Goal: Information Seeking & Learning: Learn about a topic

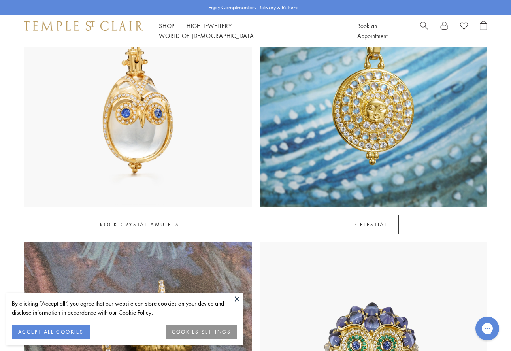
scroll to position [395, 0]
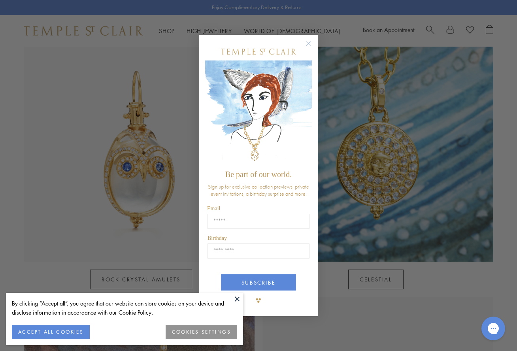
click at [310, 48] on circle "Close dialog" at bounding box center [308, 43] width 9 height 9
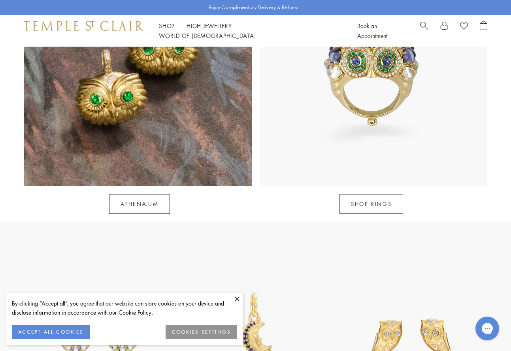
scroll to position [513, 0]
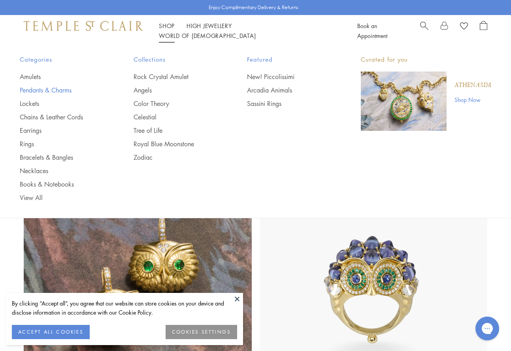
click at [34, 89] on link "Pendants & Charms" at bounding box center [61, 90] width 82 height 9
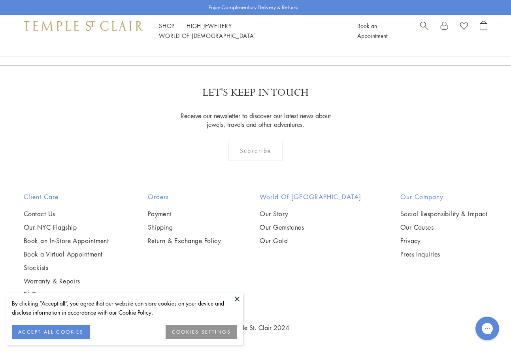
scroll to position [4344, 0]
click at [243, 34] on link "2" at bounding box center [243, 23] width 26 height 22
click at [0, 0] on img at bounding box center [0, 0] width 0 height 0
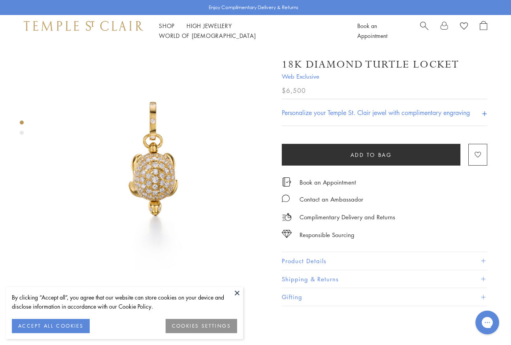
click at [393, 257] on button "Product Details" at bounding box center [384, 261] width 205 height 18
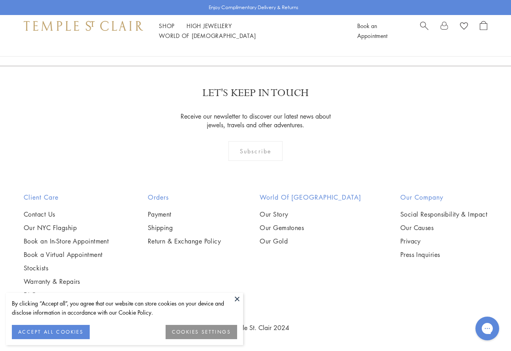
click at [279, 34] on link "3" at bounding box center [281, 23] width 26 height 22
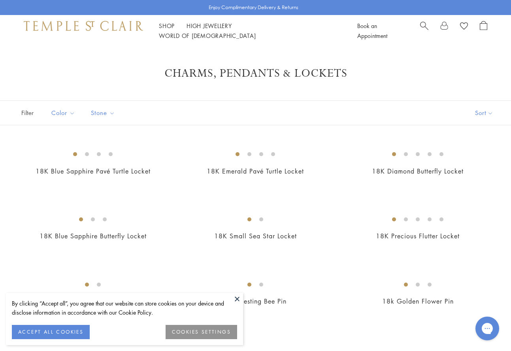
click at [424, 25] on span "Search" at bounding box center [424, 25] width 8 height 8
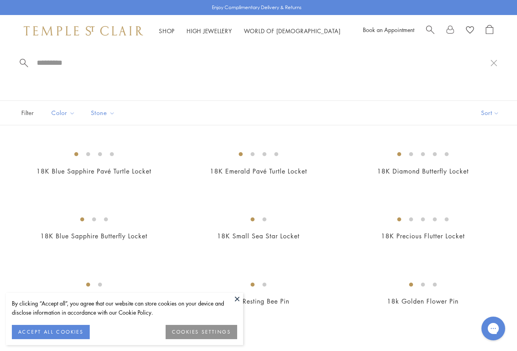
click at [50, 61] on input "search" at bounding box center [263, 62] width 454 height 9
type input "*****"
click at [24, 62] on span at bounding box center [24, 62] width 8 height 8
click at [237, 297] on button at bounding box center [237, 299] width 12 height 12
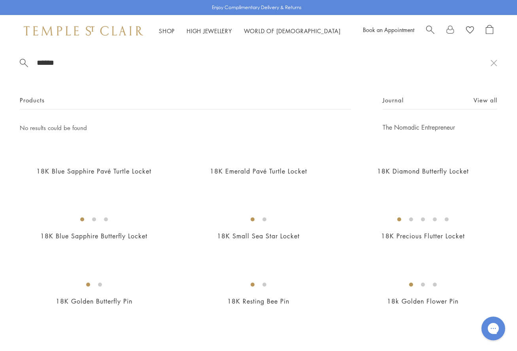
click at [252, 62] on input "*****" at bounding box center [263, 62] width 454 height 9
click at [51, 66] on input "*****" at bounding box center [263, 62] width 454 height 9
click at [199, 32] on link "High Jewellery High Jewellery" at bounding box center [208, 31] width 45 height 8
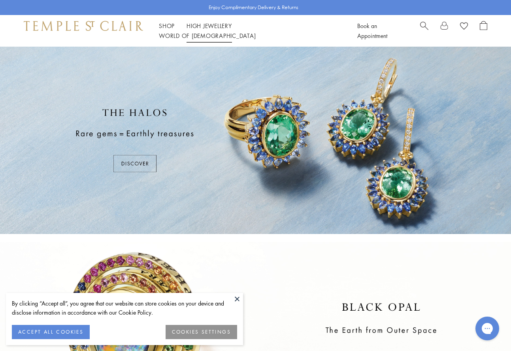
click at [218, 29] on link "High Jewellery High Jewellery" at bounding box center [208, 26] width 45 height 8
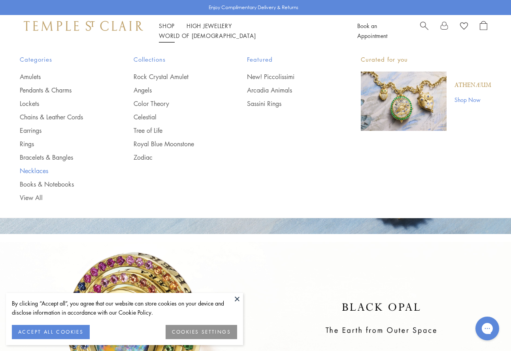
click at [38, 169] on link "Necklaces" at bounding box center [61, 170] width 82 height 9
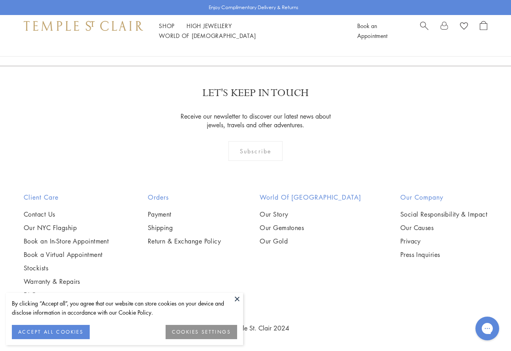
scroll to position [2686, 0]
click at [0, 0] on img at bounding box center [0, 0] width 0 height 0
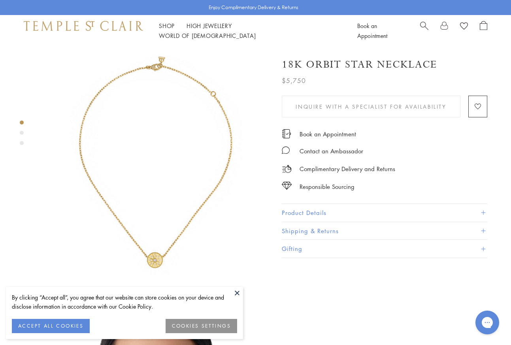
click at [327, 212] on button "Product Details" at bounding box center [384, 213] width 205 height 18
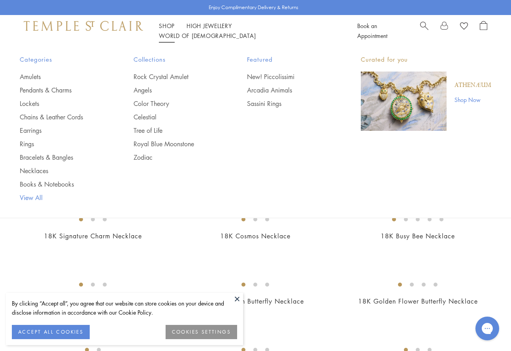
click at [36, 196] on link "View All" at bounding box center [61, 197] width 82 height 9
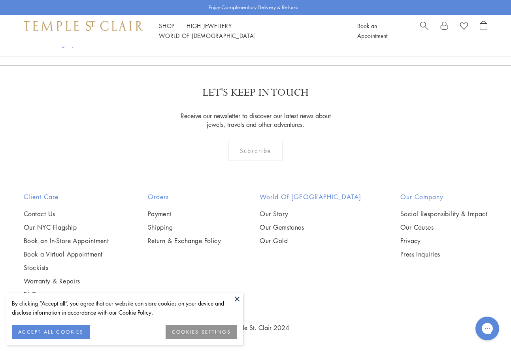
scroll to position [5213, 0]
click at [0, 0] on img at bounding box center [0, 0] width 0 height 0
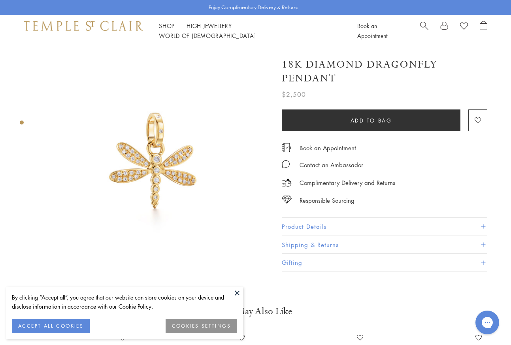
click at [372, 226] on button "Product Details" at bounding box center [384, 227] width 205 height 18
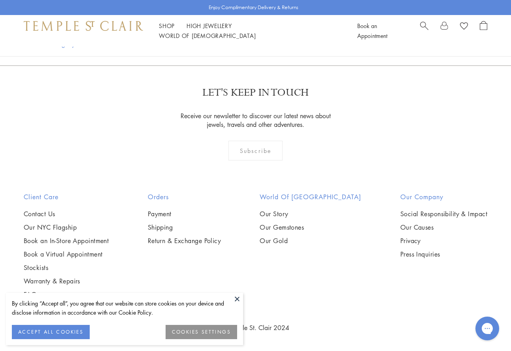
scroll to position [5569, 0]
click at [214, 34] on link "2" at bounding box center [216, 23] width 26 height 22
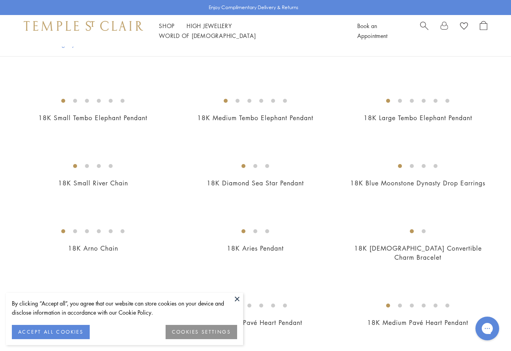
scroll to position [474, 0]
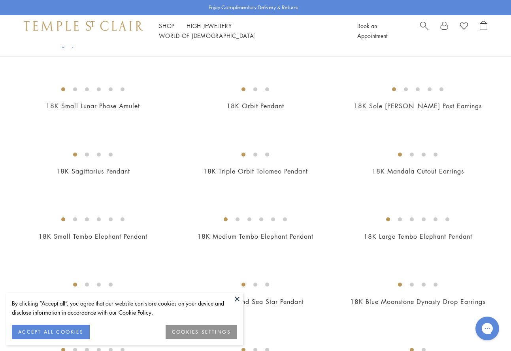
click at [0, 0] on img at bounding box center [0, 0] width 0 height 0
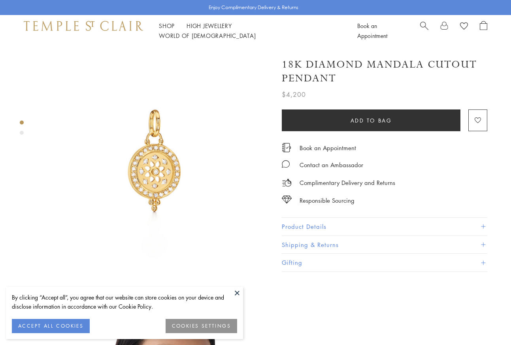
click at [397, 225] on button "Product Details" at bounding box center [384, 227] width 205 height 18
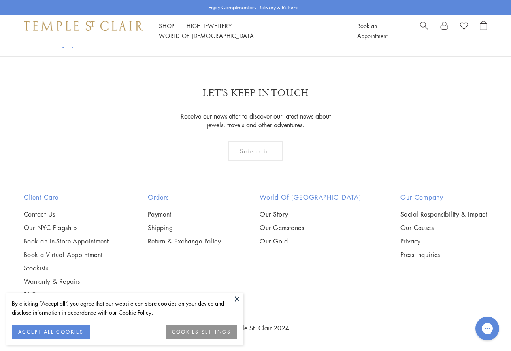
scroll to position [1856, 0]
click at [0, 0] on img at bounding box center [0, 0] width 0 height 0
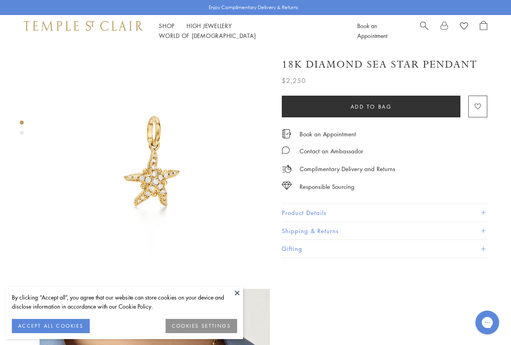
click at [361, 212] on button "Product Details" at bounding box center [384, 213] width 205 height 18
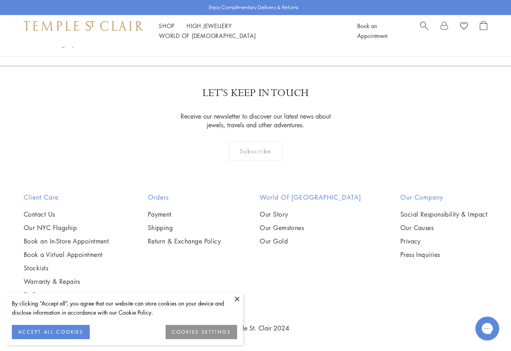
scroll to position [3791, 0]
click at [240, 34] on link "3" at bounding box center [241, 23] width 26 height 22
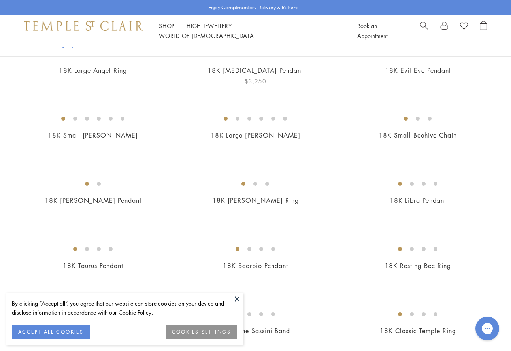
scroll to position [118, 0]
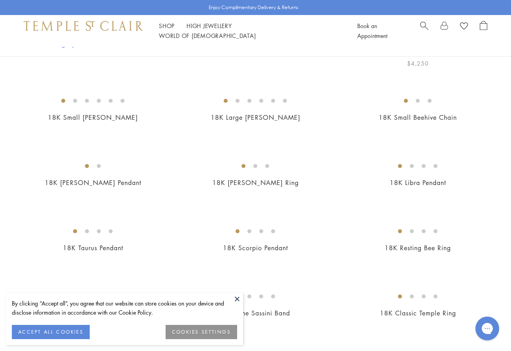
click at [0, 0] on img at bounding box center [0, 0] width 0 height 0
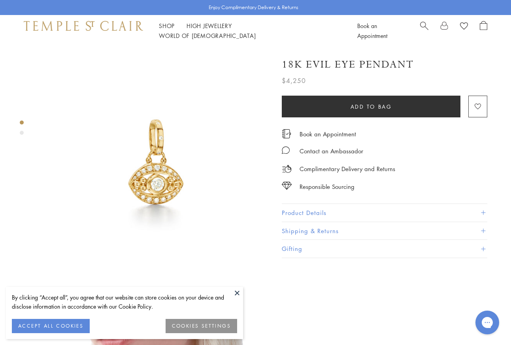
click at [303, 206] on button "Product Details" at bounding box center [384, 213] width 205 height 18
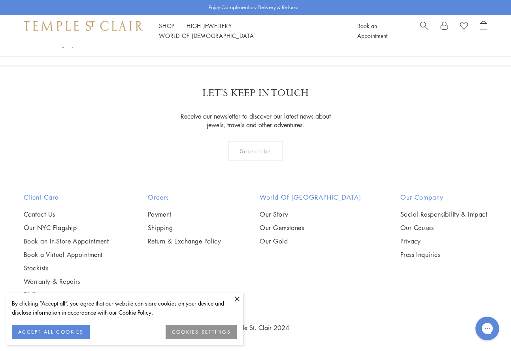
scroll to position [3831, 0]
click at [253, 34] on link "4" at bounding box center [254, 23] width 26 height 22
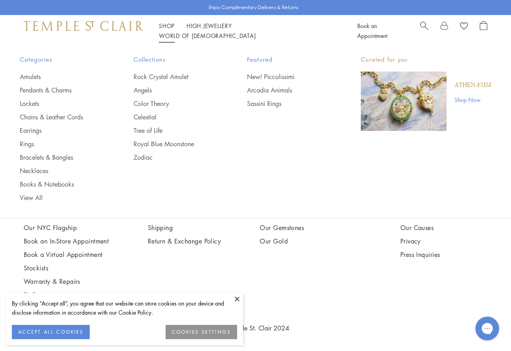
click at [423, 29] on span "Search" at bounding box center [424, 25] width 8 height 8
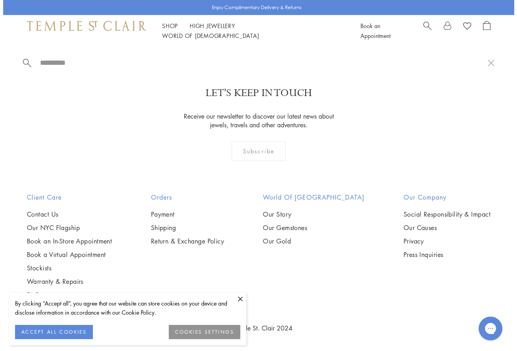
scroll to position [2630, 0]
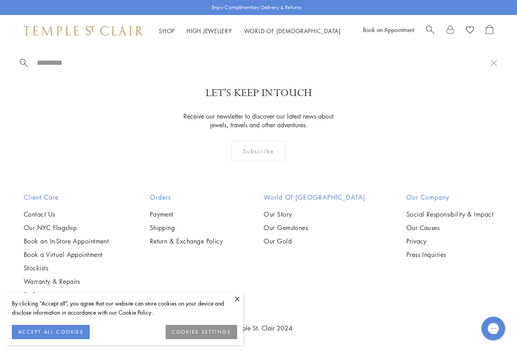
click at [64, 61] on input "search" at bounding box center [263, 62] width 454 height 9
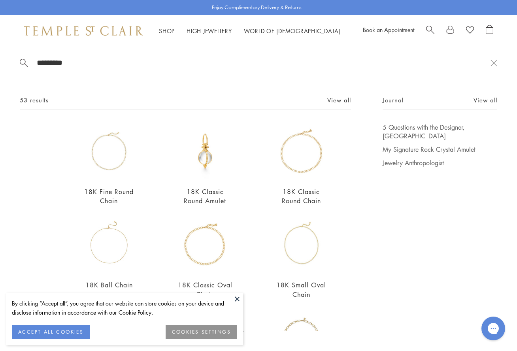
type input "*********"
click at [113, 229] on img at bounding box center [109, 244] width 56 height 56
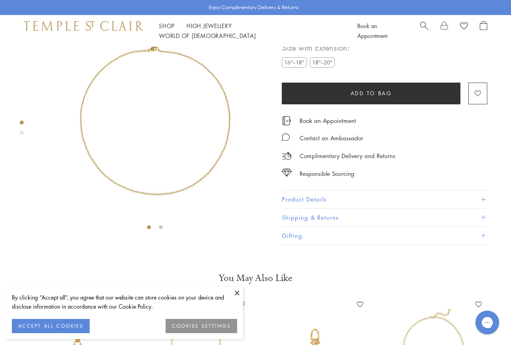
click at [69, 149] on img at bounding box center [154, 117] width 230 height 234
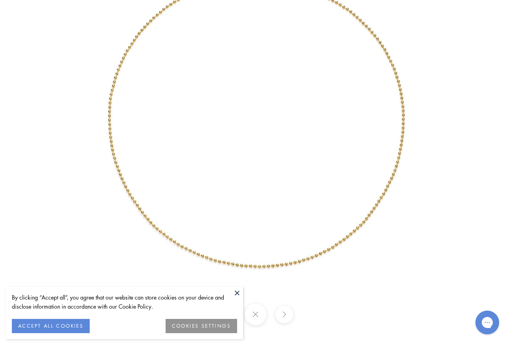
click at [254, 314] on button at bounding box center [255, 314] width 22 height 22
